Goal: Information Seeking & Learning: Understand process/instructions

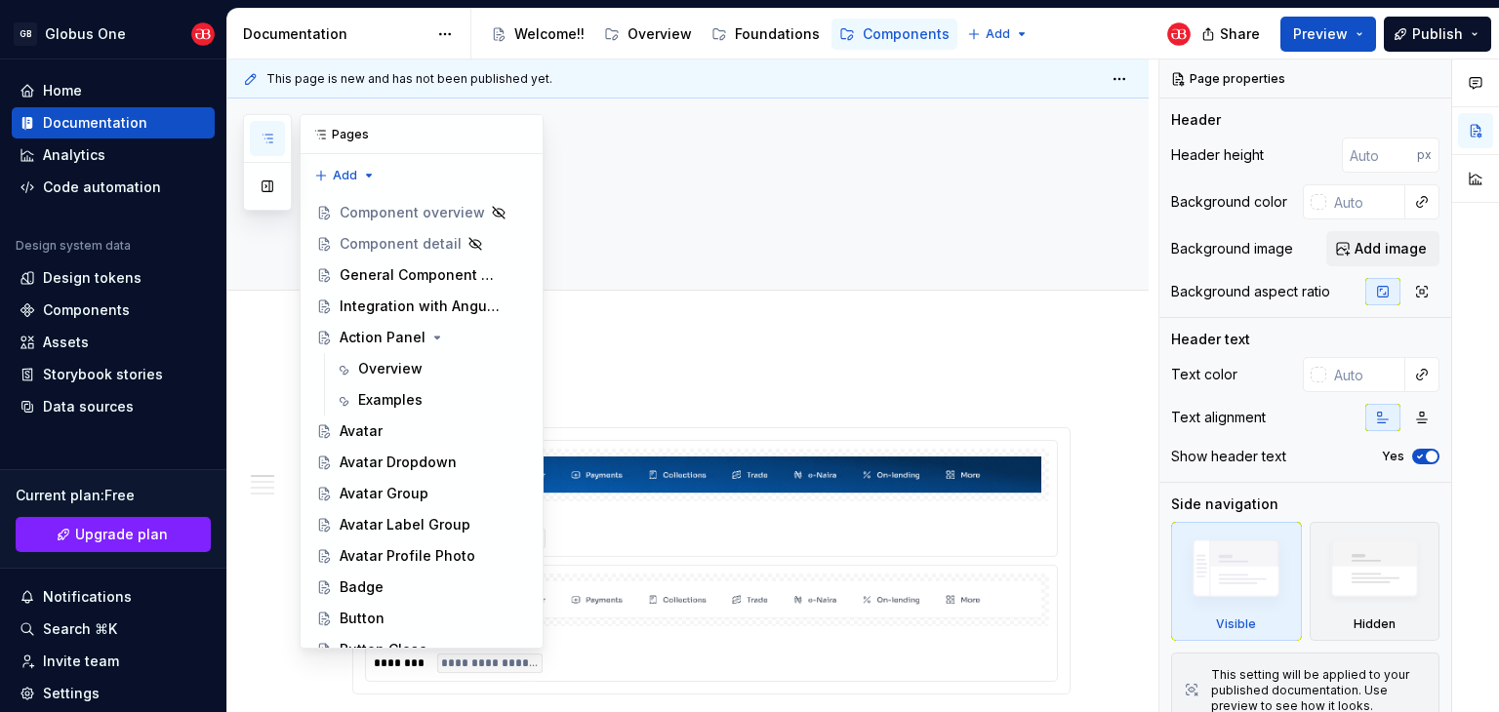
click at [276, 142] on button "button" at bounding box center [267, 138] width 35 height 35
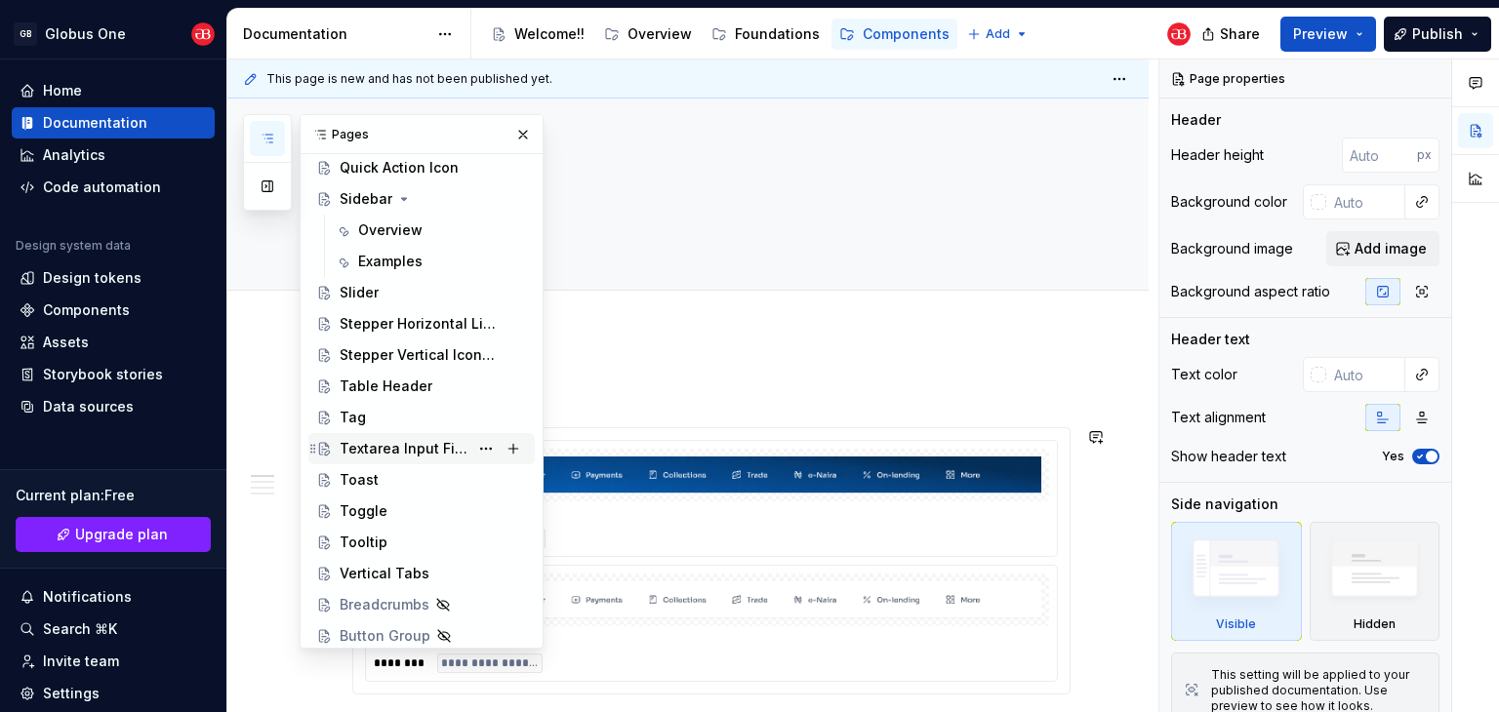
scroll to position [1073, 0]
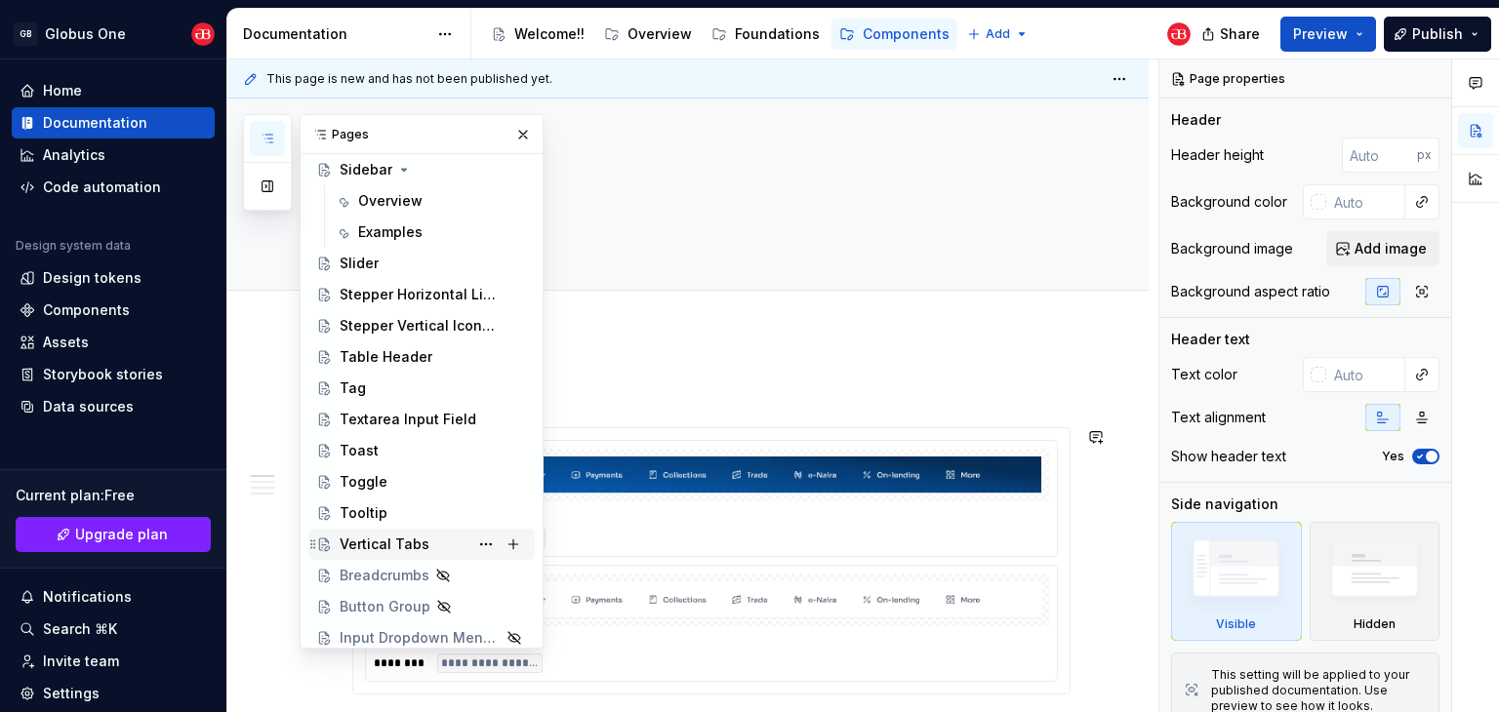
click at [380, 535] on div "Vertical Tabs" at bounding box center [385, 545] width 90 height 20
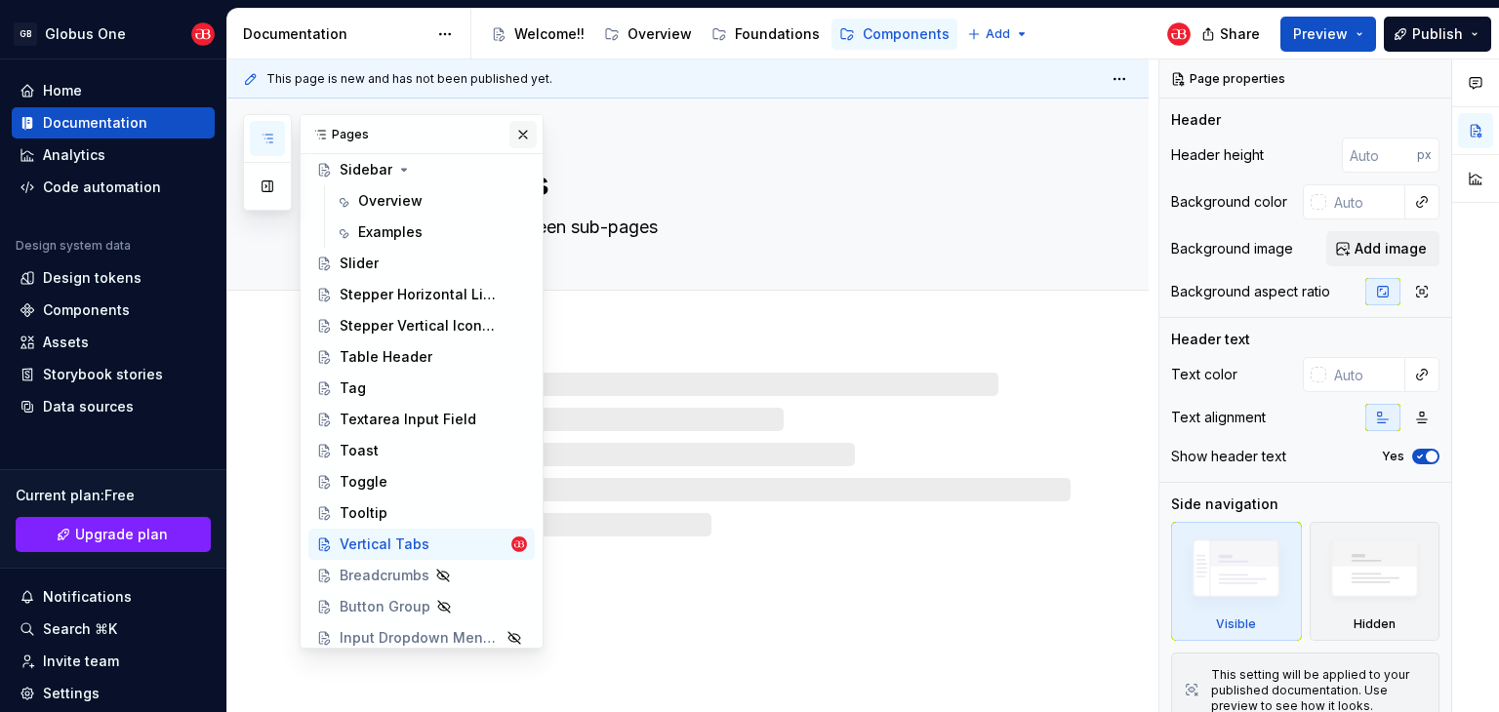
click at [519, 134] on button "button" at bounding box center [522, 134] width 27 height 27
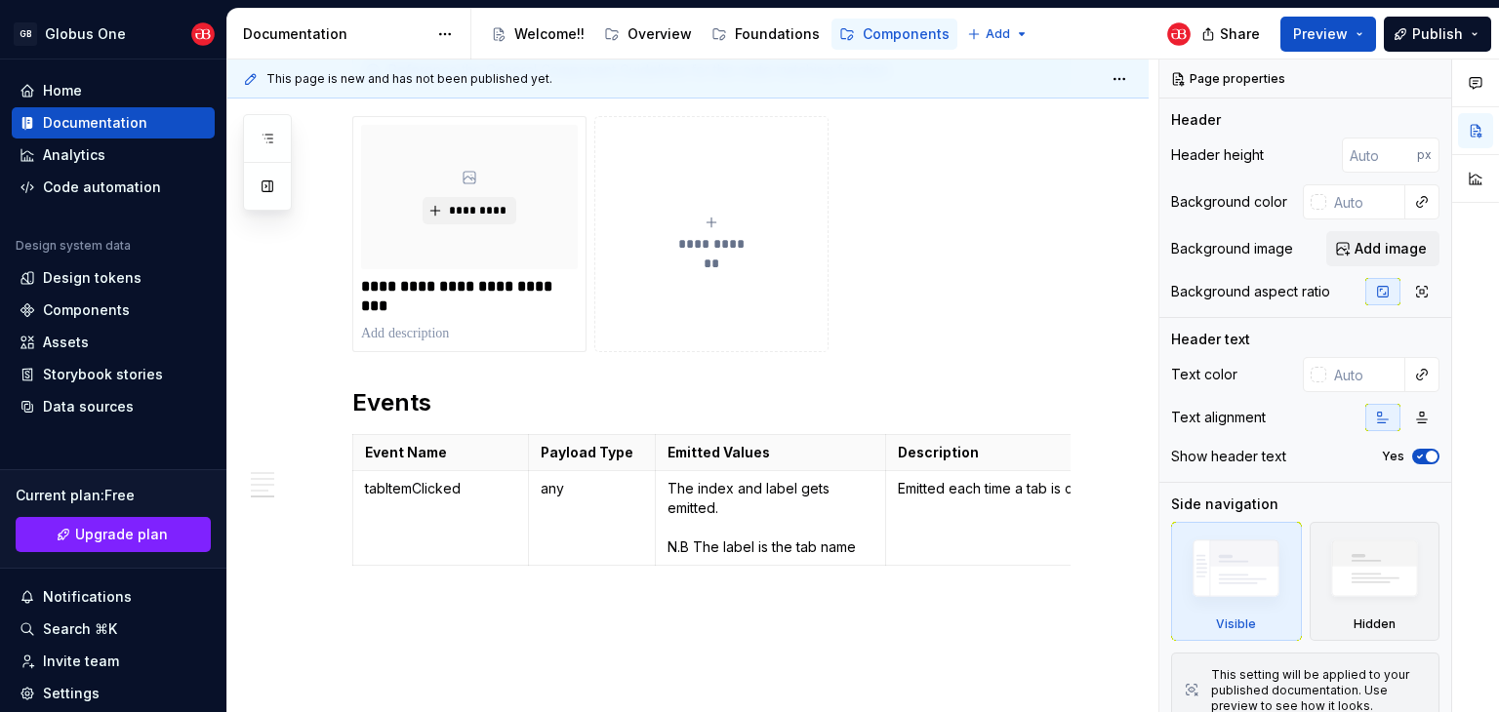
scroll to position [2465, 0]
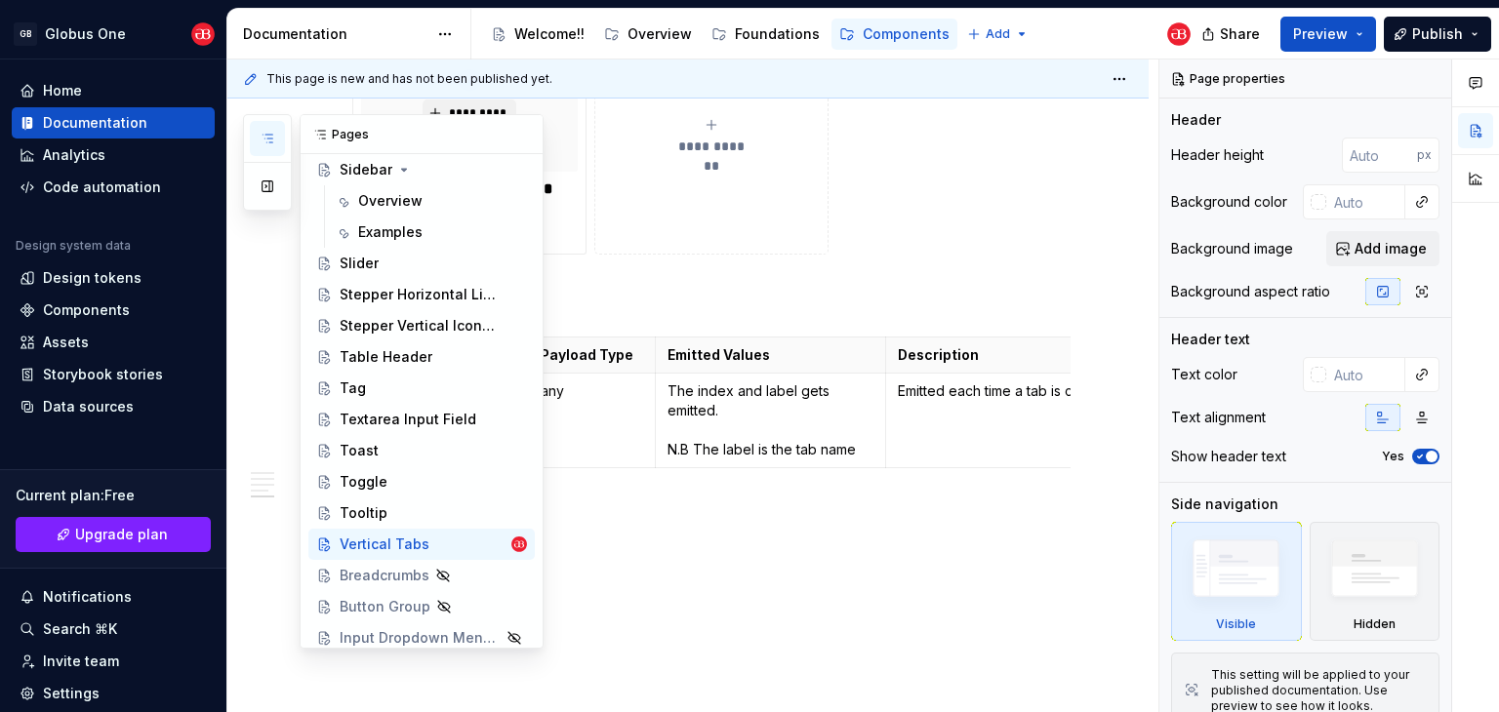
click at [273, 154] on button "button" at bounding box center [267, 138] width 35 height 35
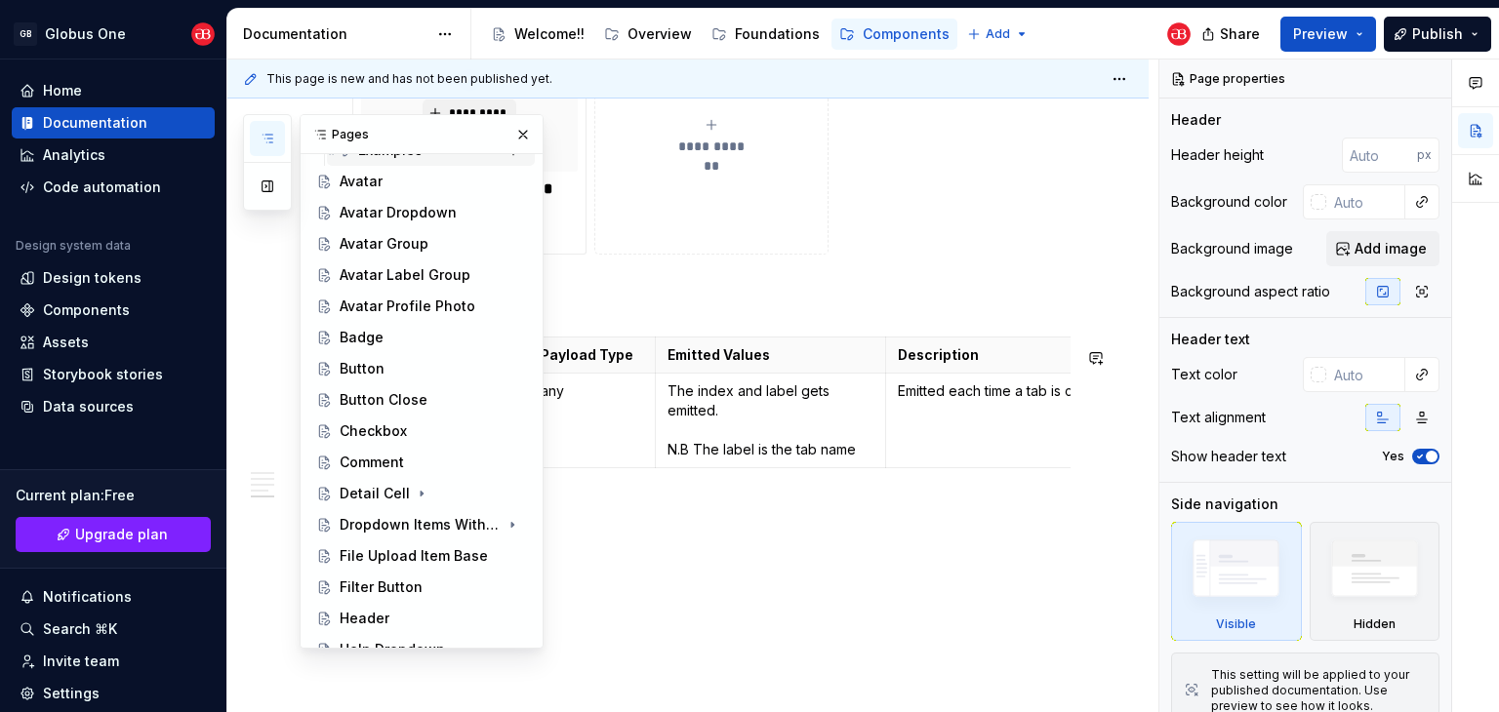
scroll to position [293, 0]
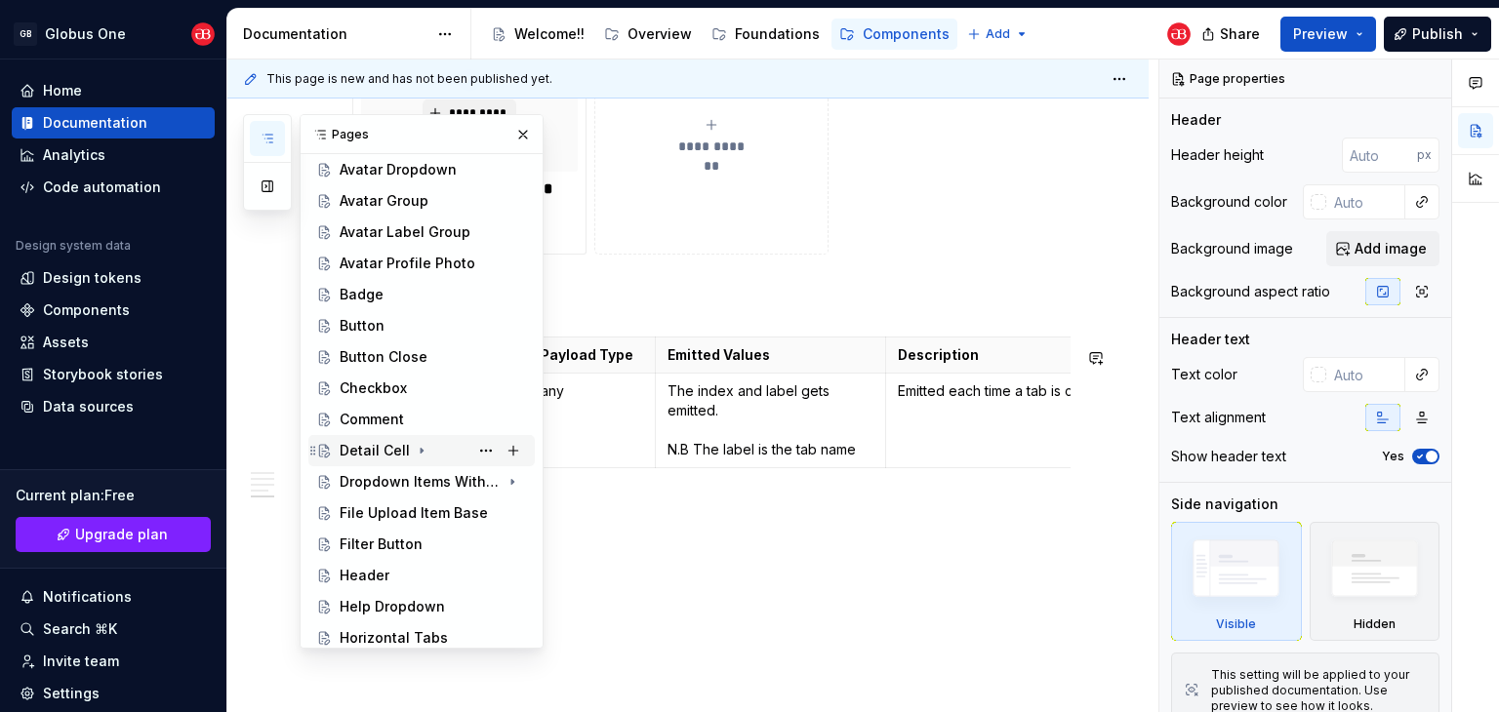
click at [360, 446] on div "Detail Cell" at bounding box center [375, 451] width 70 height 20
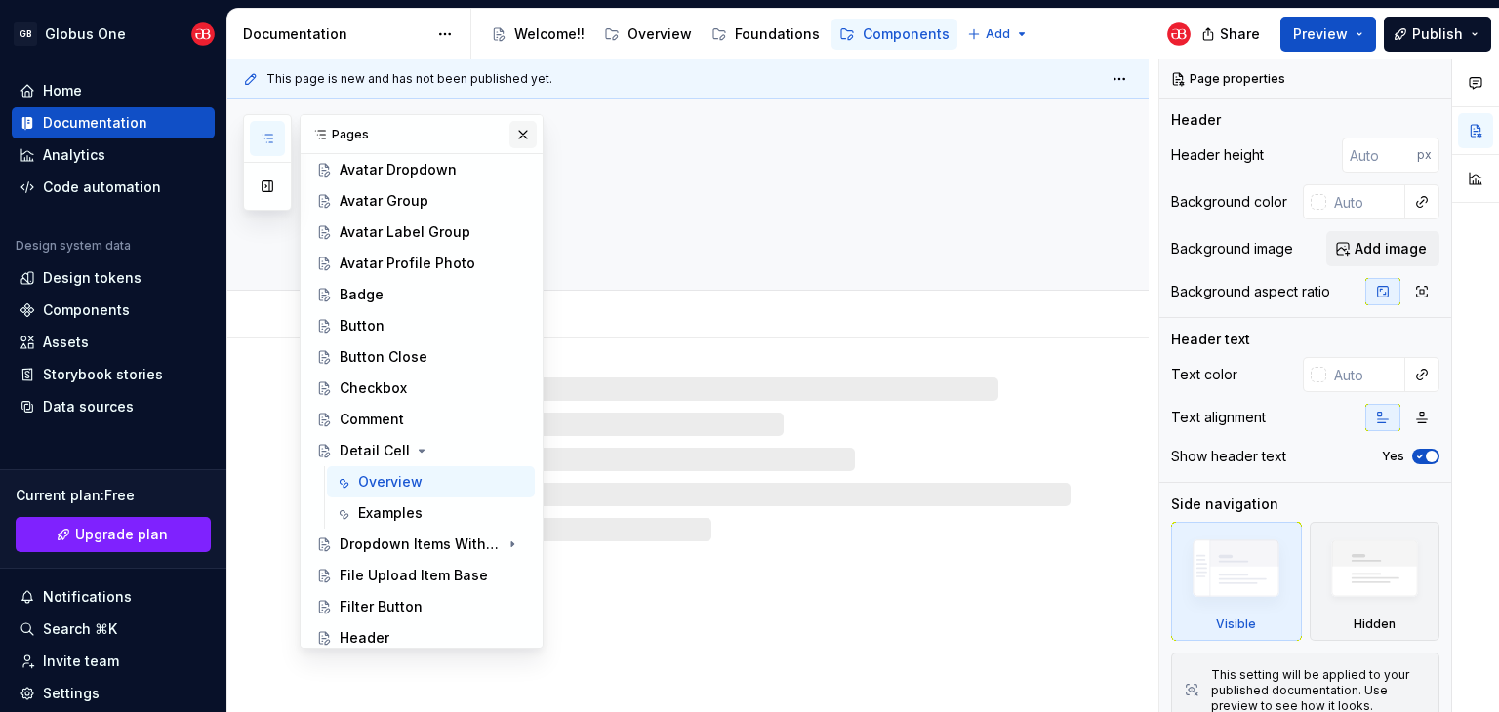
click at [512, 138] on button "button" at bounding box center [522, 134] width 27 height 27
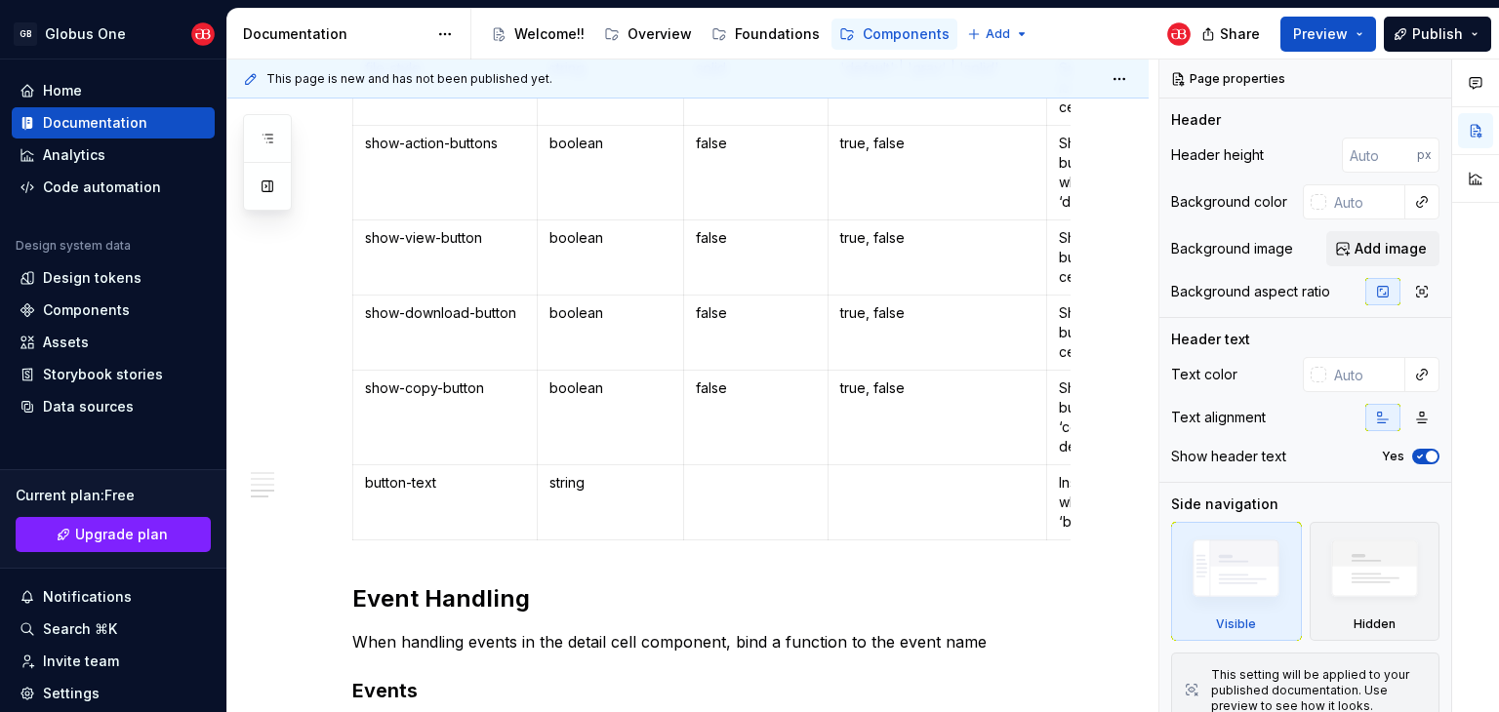
scroll to position [2147, 0]
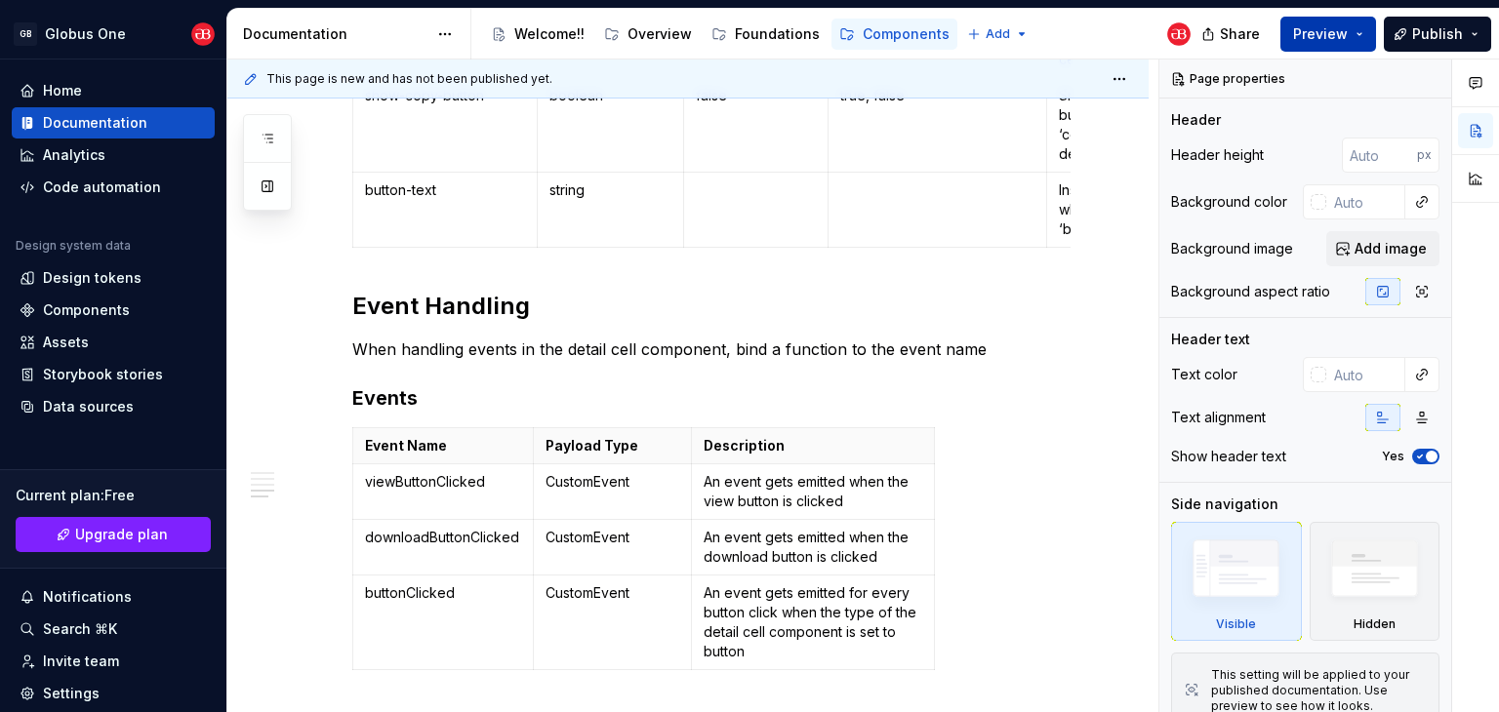
click at [1350, 44] on button "Preview" at bounding box center [1328, 34] width 96 height 35
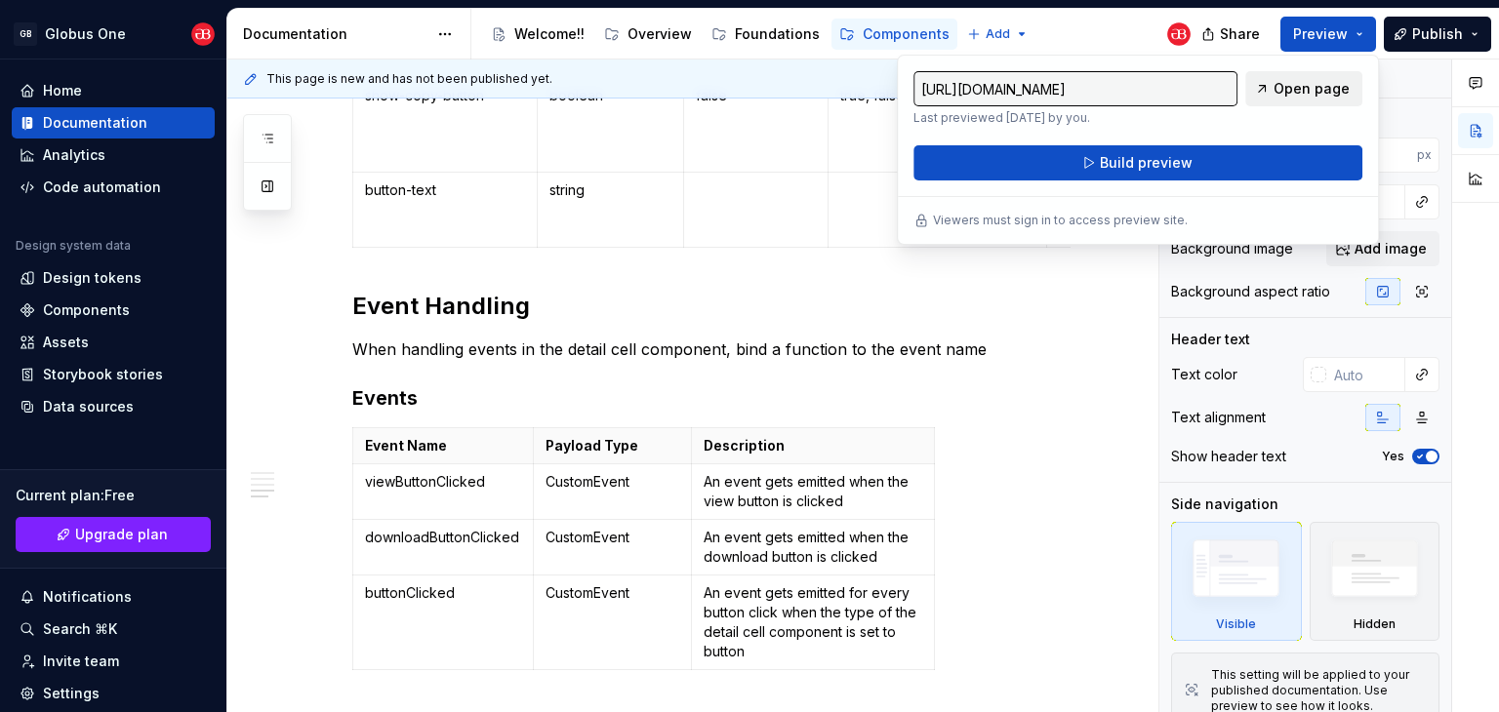
click at [1296, 93] on span "Open page" at bounding box center [1311, 89] width 76 height 20
type textarea "*"
